Goal: Task Accomplishment & Management: Use online tool/utility

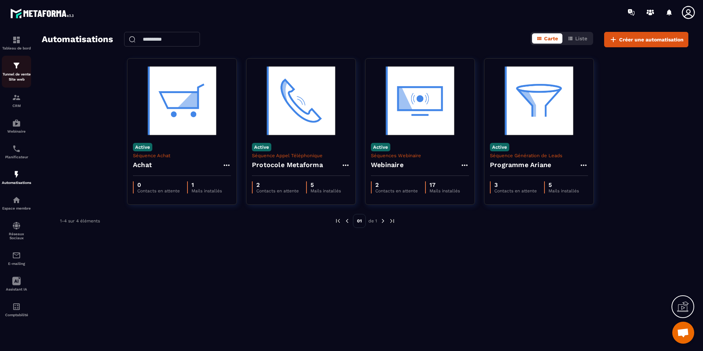
click at [16, 79] on p "Tunnel de vente Site web" at bounding box center [16, 77] width 29 height 10
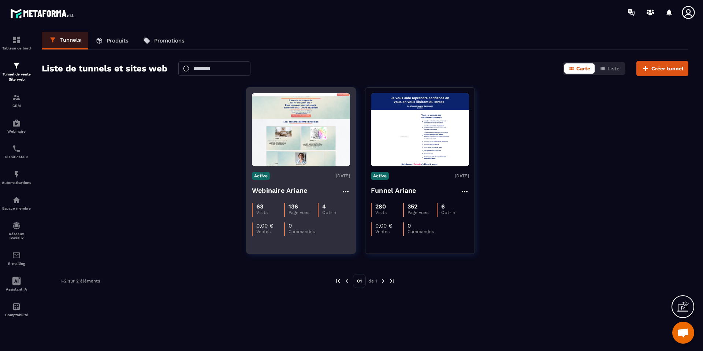
click at [298, 188] on h4 "Webinaire Ariane" at bounding box center [279, 190] width 55 height 10
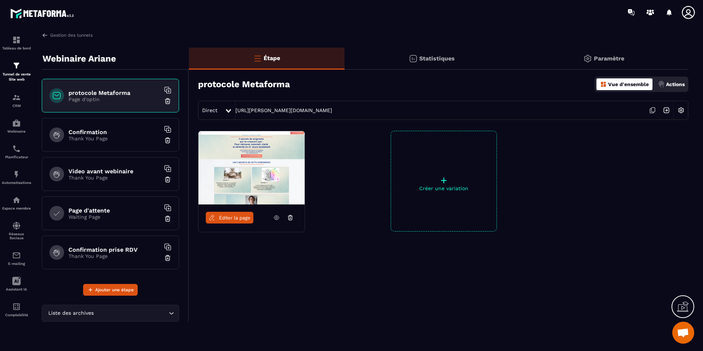
click at [274, 216] on icon at bounding box center [276, 217] width 7 height 7
